Goal: Transaction & Acquisition: Purchase product/service

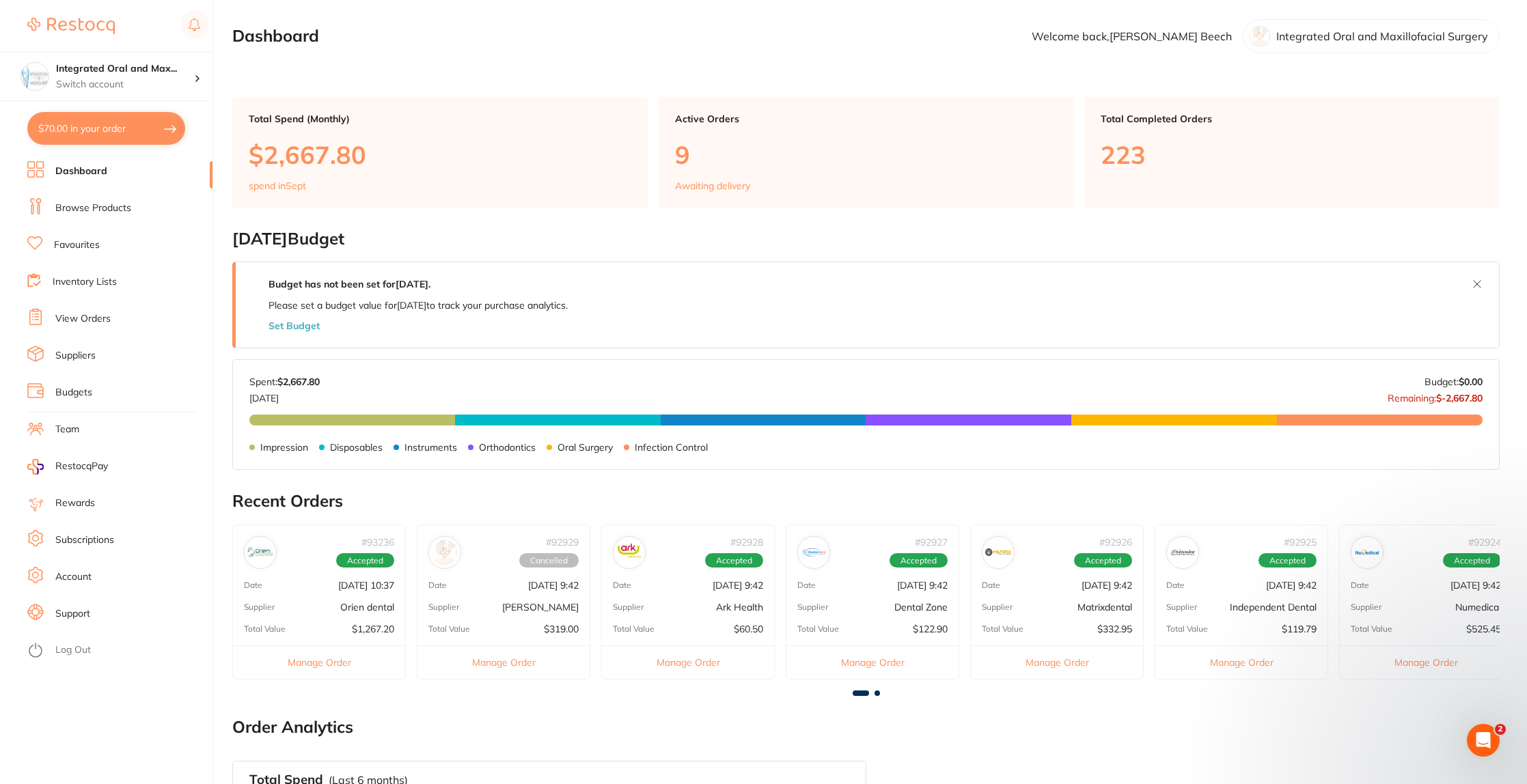
click at [1367, 39] on p "Integrated Oral and Maxillofacial Surgery" at bounding box center [1382, 36] width 212 height 12
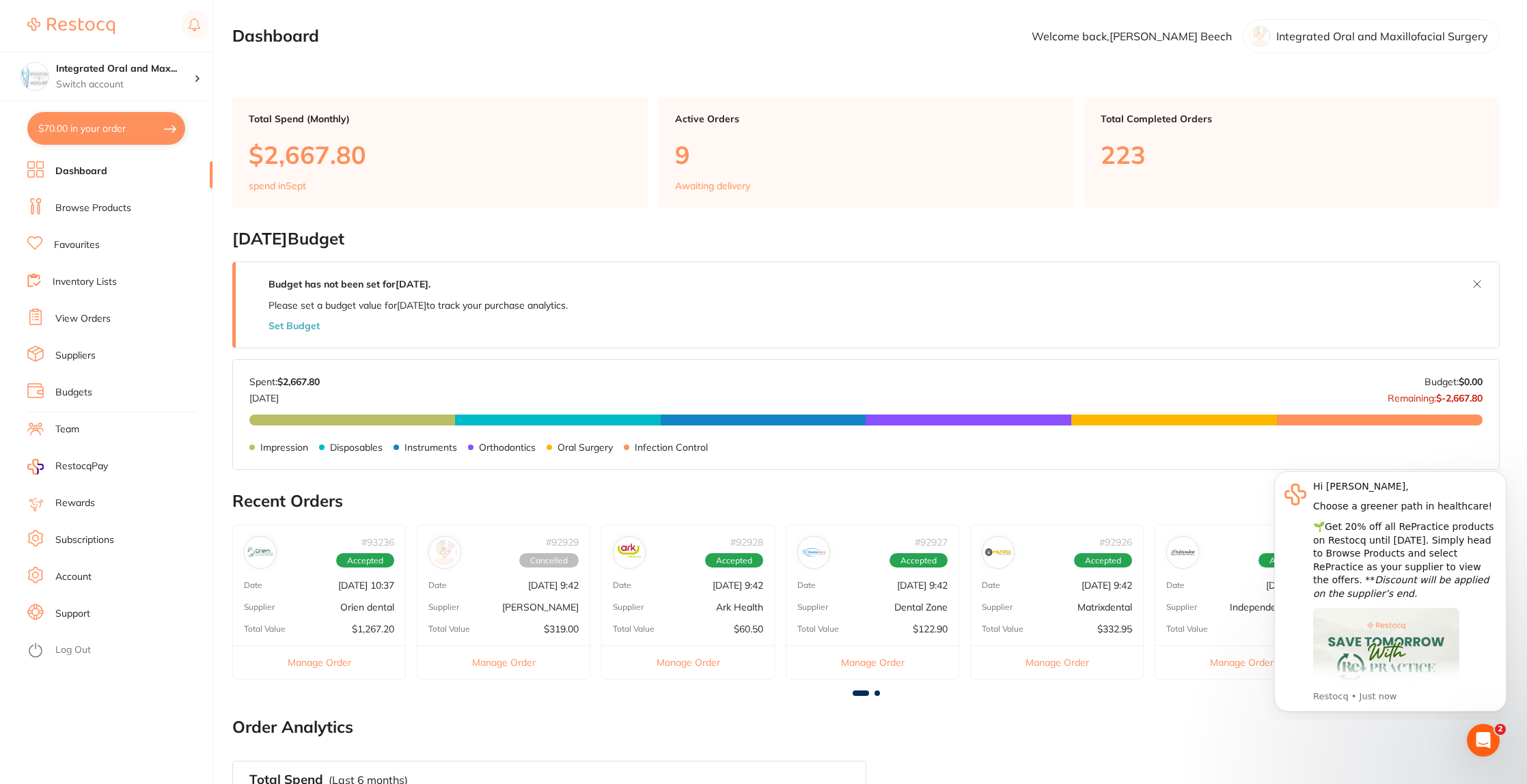
click at [86, 203] on link "Browse Products" at bounding box center [93, 208] width 76 height 14
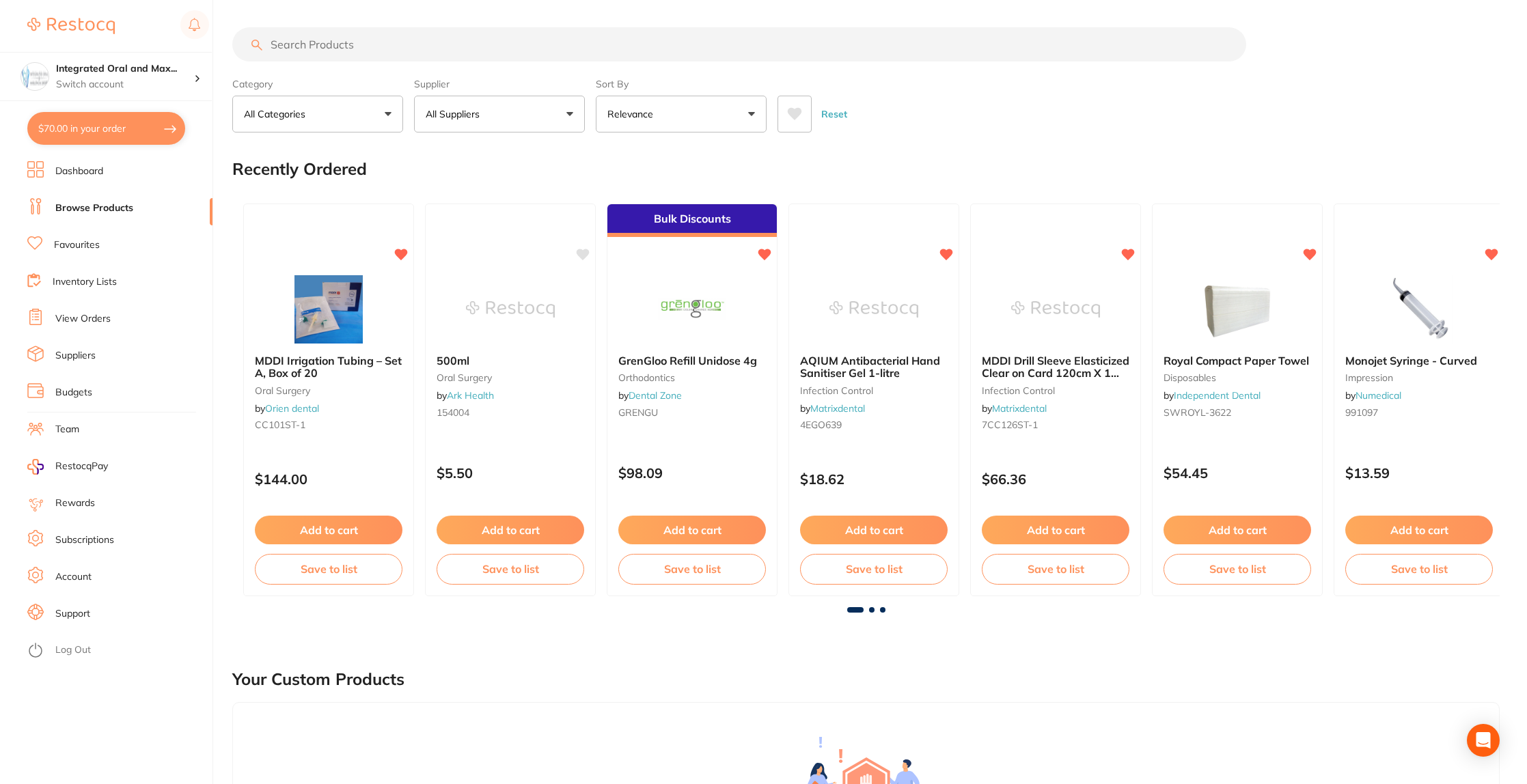
click at [331, 46] on input "search" at bounding box center [739, 44] width 1014 height 34
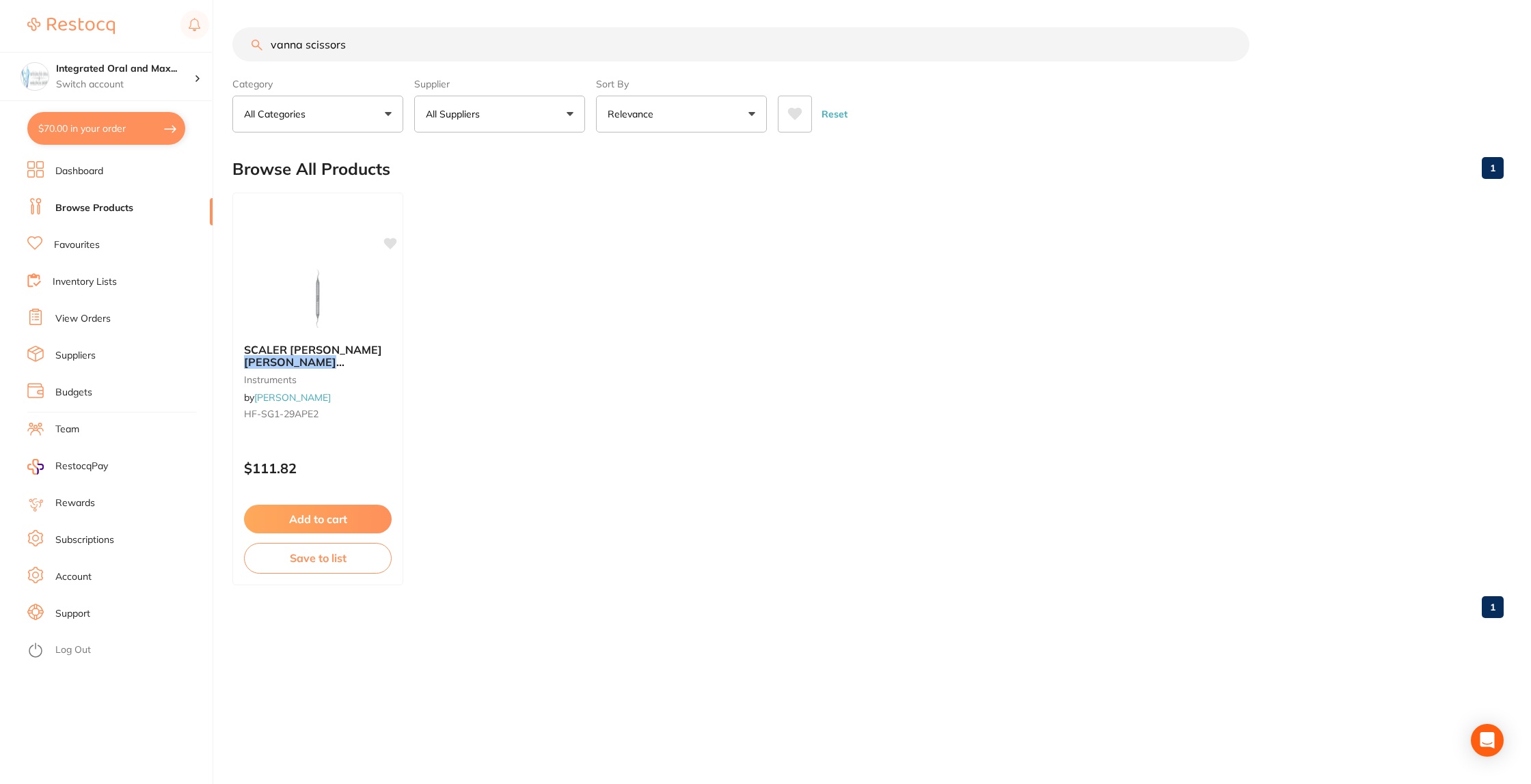
drag, startPoint x: 382, startPoint y: 47, endPoint x: 307, endPoint y: 48, distance: 75.0
click at [307, 49] on input "vanna scissors" at bounding box center [740, 44] width 1017 height 34
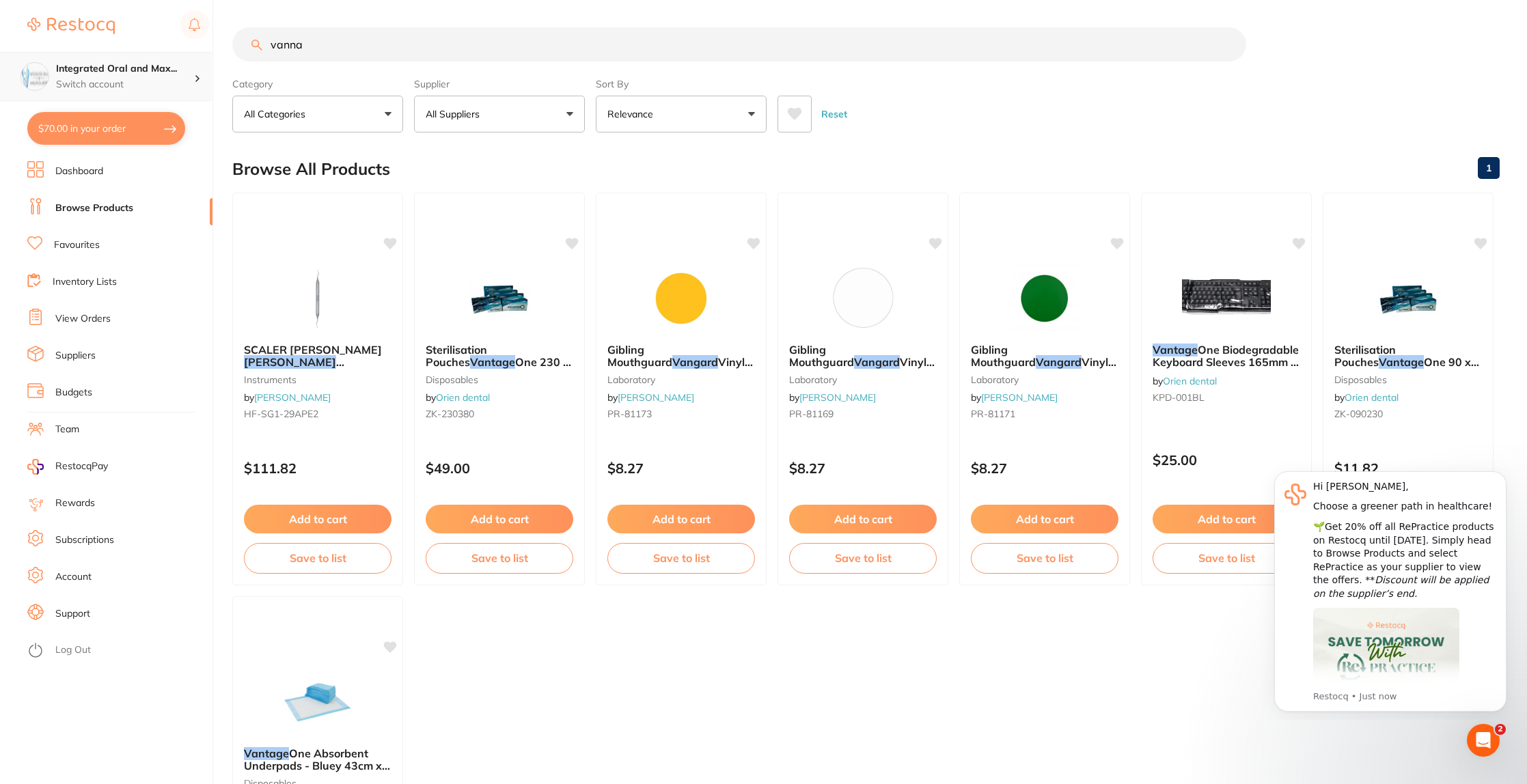
drag, startPoint x: 314, startPoint y: 56, endPoint x: 170, endPoint y: 55, distance: 144.0
click at [162, 54] on div "$70.00 Integrated Oral and Max... Switch account Integrated [MEDICAL_DATA] $70.…" at bounding box center [763, 392] width 1527 height 784
drag, startPoint x: 306, startPoint y: 46, endPoint x: 294, endPoint y: 51, distance: 13.0
click at [273, 45] on input "vanna" at bounding box center [739, 44] width 1014 height 34
type input "scissors"
